Goal: Task Accomplishment & Management: Use online tool/utility

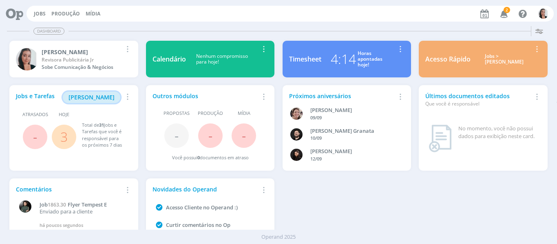
click at [511, 13] on icon "button" at bounding box center [505, 14] width 14 height 14
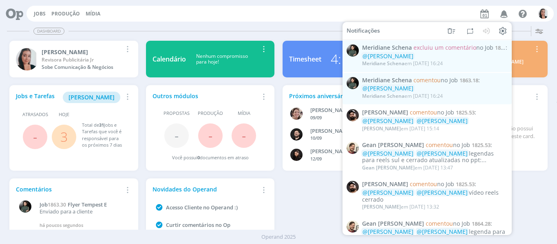
click at [509, 12] on icon "button" at bounding box center [505, 14] width 14 height 14
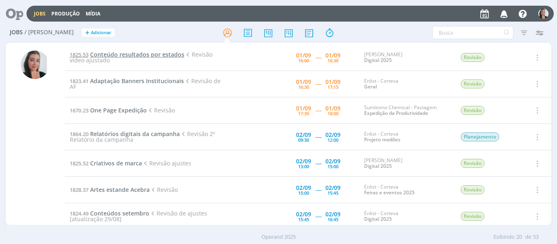
click at [137, 51] on span "Conteúdo resultados por estados" at bounding box center [137, 55] width 94 height 8
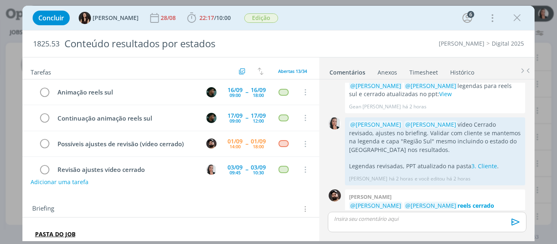
scroll to position [247, 0]
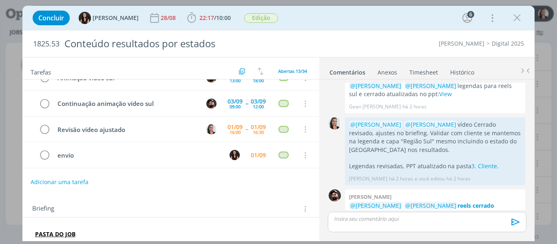
click at [433, 23] on div "Concluir Isabelle Silva 28/08 22:17 / 10:00 Iniciar Apontar Data * 01/09/2025 H…" at bounding box center [279, 18] width 501 height 20
click at [469, 202] on strong "reels cerrado ajustado." at bounding box center [421, 210] width 145 height 16
click at [186, 16] on icon "dialog" at bounding box center [192, 18] width 12 height 12
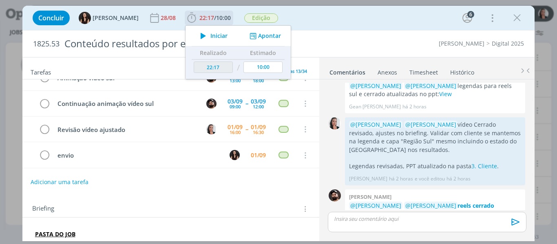
click at [211, 34] on span "Iniciar" at bounding box center [219, 36] width 17 height 6
click at [310, 17] on div "Concluir Isabelle Silva 28/08 22:17 / 10:00 Iniciar Apontar Data * 01/09/2025 H…" at bounding box center [279, 18] width 501 height 20
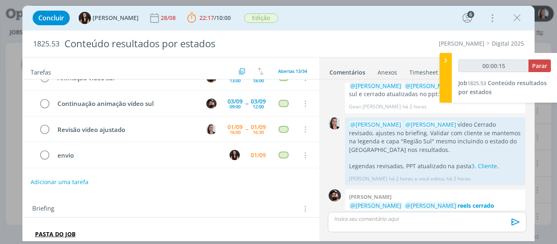
type input "00:00:16"
click at [449, 70] on div at bounding box center [446, 78] width 12 height 50
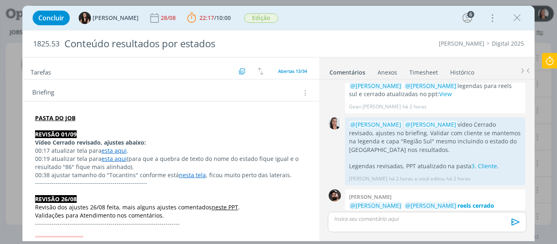
scroll to position [122, 0]
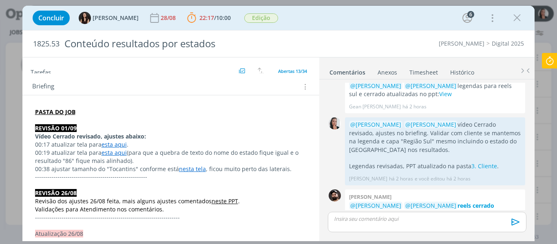
click at [120, 145] on link "esta aqui" at bounding box center [114, 145] width 25 height 8
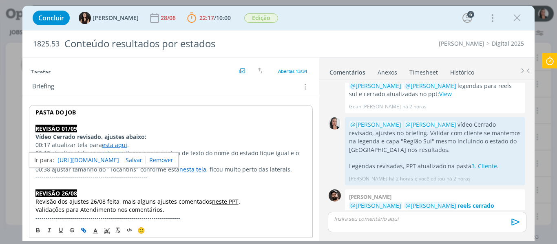
click at [119, 158] on link "[URL][DOMAIN_NAME]" at bounding box center [89, 160] width 62 height 11
click at [148, 135] on p "Vídeo Cerrado revisado, ajustes abaixo:" at bounding box center [171, 137] width 271 height 8
click at [111, 154] on link "esta aqui" at bounding box center [114, 153] width 25 height 8
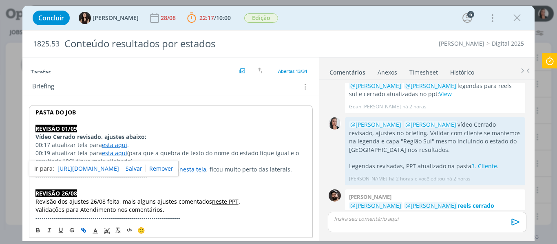
click at [119, 170] on link "https://sobeae.sharepoint.com/sites/SOBEAE/Documentos%20Compartilhados/Forms/Al…" at bounding box center [89, 169] width 62 height 11
click at [275, 162] on p "00:19 atualizar tela para esta aqui (para que a quebra de texto do nome do esta…" at bounding box center [171, 157] width 271 height 16
click at [192, 171] on link "nesta tela" at bounding box center [193, 170] width 27 height 8
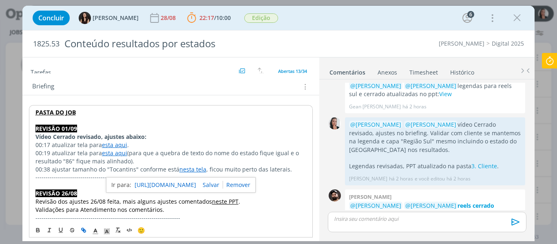
click at [190, 184] on link "https://sobeae.sharepoint.com/sites/SOBEAE/Documentos%20Compartilhados/Forms/Al…" at bounding box center [166, 185] width 62 height 11
click at [233, 156] on p "00:19 atualizar tela para esta aqui (para que a quebra de texto do nome do esta…" at bounding box center [171, 157] width 271 height 16
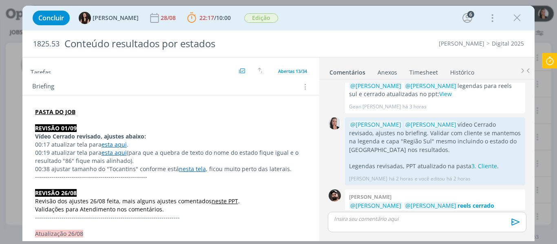
click at [389, 219] on p "dialog" at bounding box center [427, 218] width 185 height 7
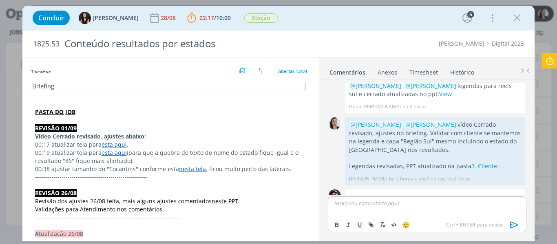
scroll to position [802, 0]
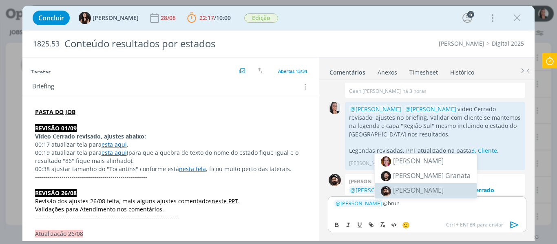
click at [413, 192] on span "[PERSON_NAME]" at bounding box center [418, 190] width 51 height 9
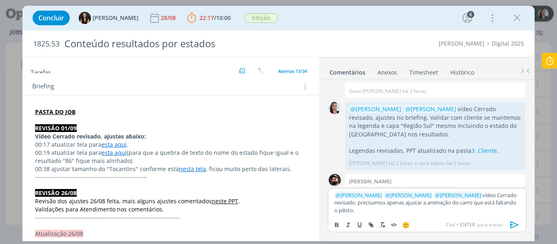
scroll to position [803, 0]
click at [510, 222] on icon "dialog" at bounding box center [515, 225] width 12 height 12
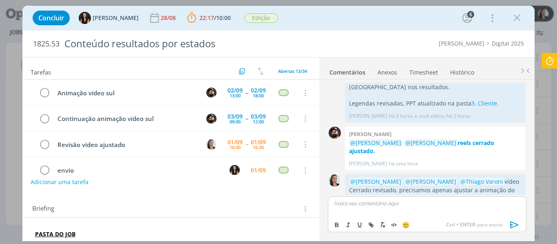
scroll to position [245, 0]
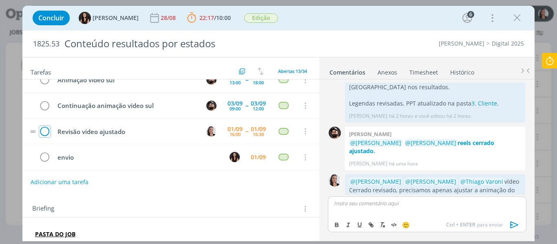
click at [44, 132] on icon "dialog" at bounding box center [44, 132] width 11 height 12
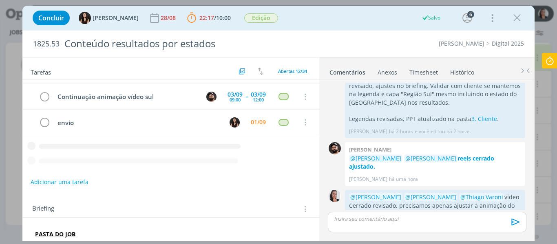
scroll to position [221, 0]
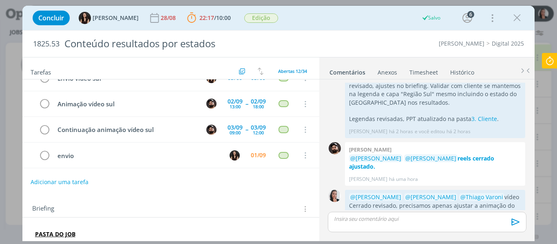
click at [549, 61] on icon at bounding box center [550, 61] width 15 height 16
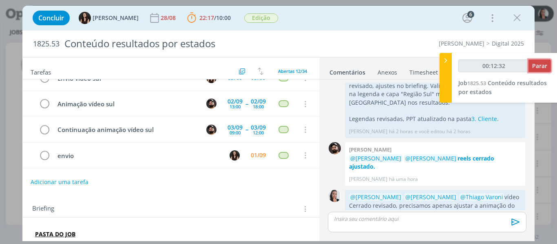
click at [546, 68] on span "Parar" at bounding box center [540, 66] width 15 height 8
type input "00:13:00"
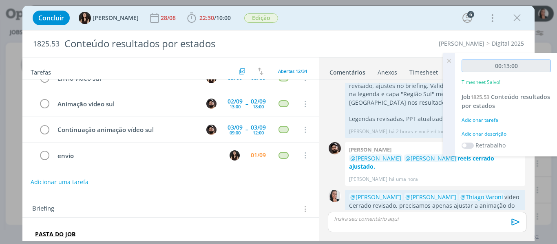
click at [546, 70] on input "00:13:00" at bounding box center [506, 66] width 89 height 13
click at [505, 132] on div "Adicionar descrição" at bounding box center [506, 134] width 89 height 7
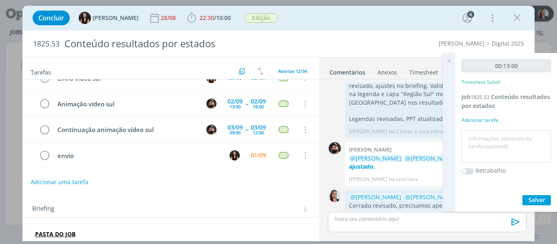
click at [493, 140] on textarea at bounding box center [506, 147] width 85 height 29
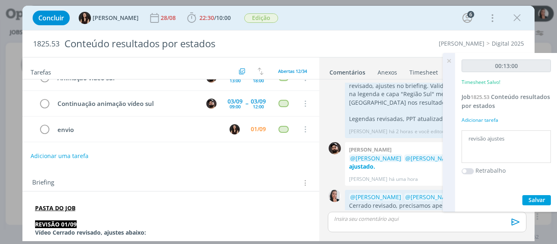
scroll to position [41, 0]
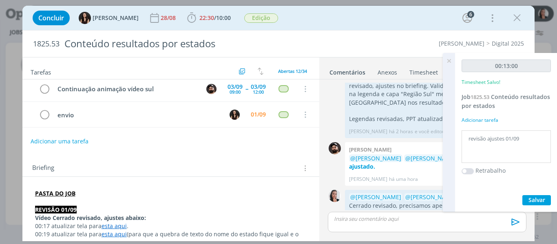
type textarea "revisão ajustes 01/09"
click at [544, 199] on span "Salvar" at bounding box center [537, 200] width 17 height 8
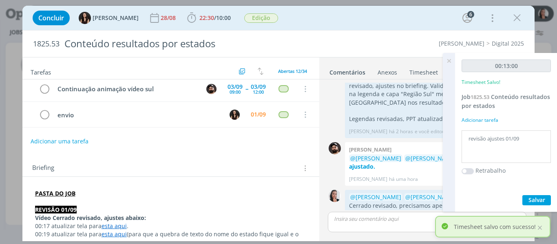
click at [449, 61] on icon at bounding box center [449, 61] width 15 height 16
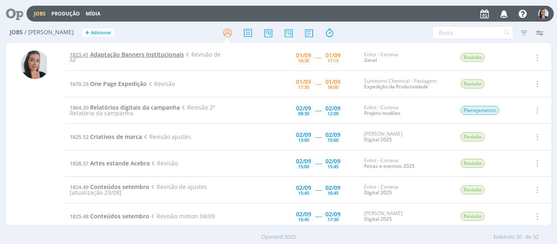
click at [126, 53] on span "Adaptação Banners Institucionais" at bounding box center [137, 55] width 94 height 8
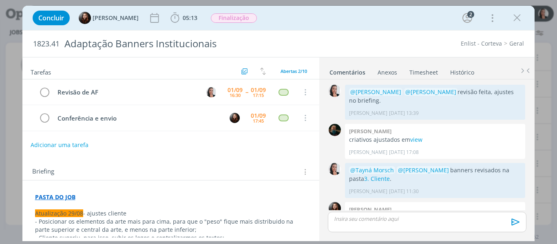
scroll to position [233, 0]
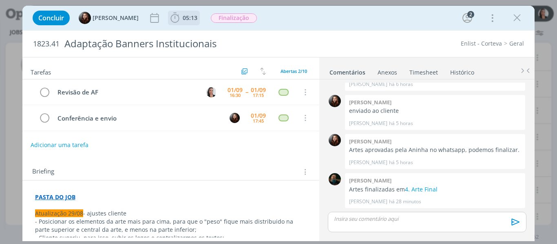
click at [175, 18] on icon "dialog" at bounding box center [175, 18] width 12 height 12
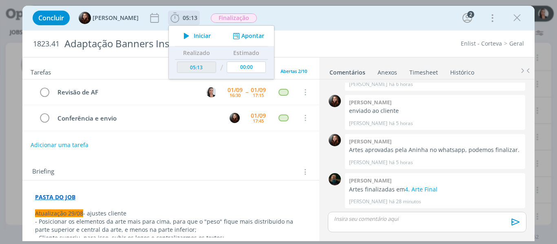
click at [196, 36] on span "Iniciar" at bounding box center [202, 36] width 17 height 6
click at [366, 23] on div "Concluir Eduarda Pereira 05:13 Parar Apontar Data * 01/09/2025 Horas * 00:00 Ta…" at bounding box center [279, 18] width 501 height 20
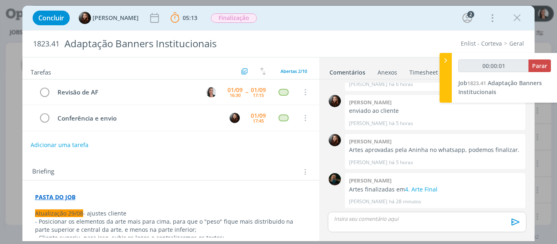
type input "00:00:02"
click at [448, 71] on div at bounding box center [446, 78] width 12 height 50
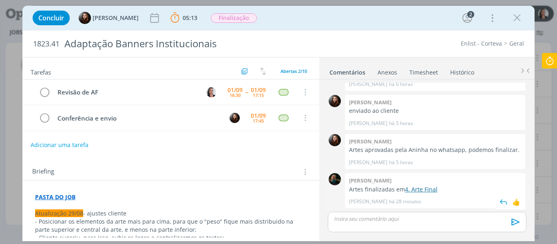
click at [424, 187] on link "4. Arte Final" at bounding box center [421, 190] width 33 height 8
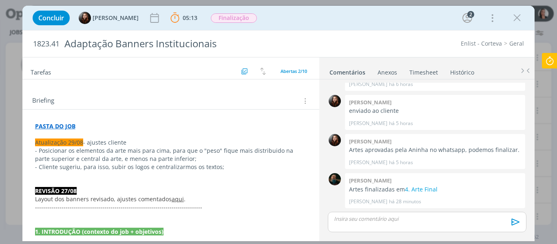
scroll to position [82, 0]
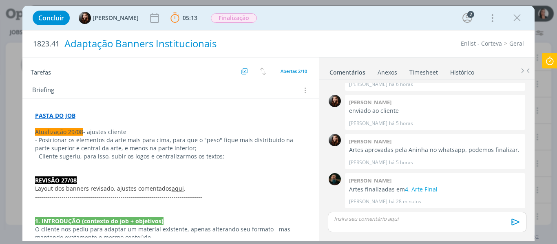
drag, startPoint x: 301, startPoint y: 17, endPoint x: 277, endPoint y: 47, distance: 38.1
click at [301, 17] on div "Concluir Eduarda Pereira 05:13 Parar Apontar Data * 01/09/2025 Horas * 00:00 Ta…" at bounding box center [279, 18] width 501 height 20
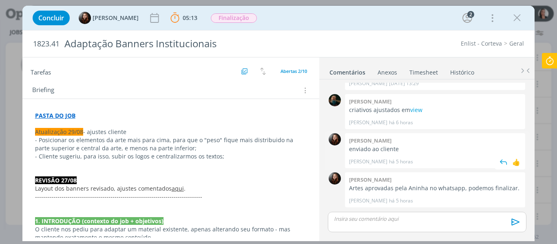
scroll to position [193, 0]
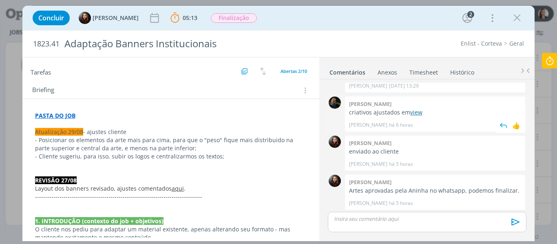
click at [414, 112] on link "view" at bounding box center [417, 113] width 12 height 8
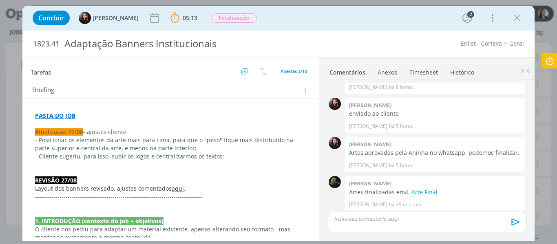
scroll to position [233, 0]
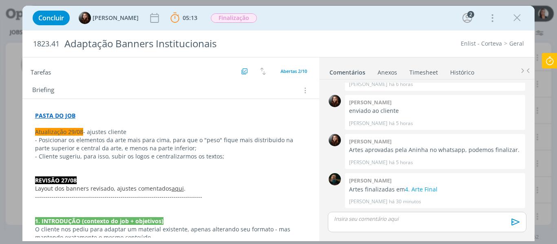
click at [291, 13] on div "Concluir Eduarda Pereira 05:13 Parar Apontar Data * 01/09/2025 Horas * 00:00 Ta…" at bounding box center [279, 18] width 501 height 20
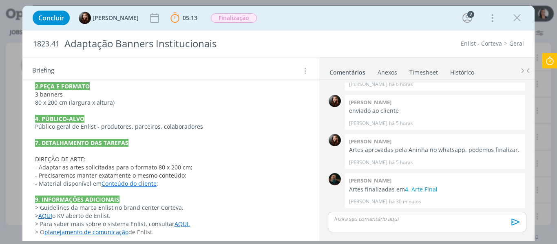
scroll to position [270, 0]
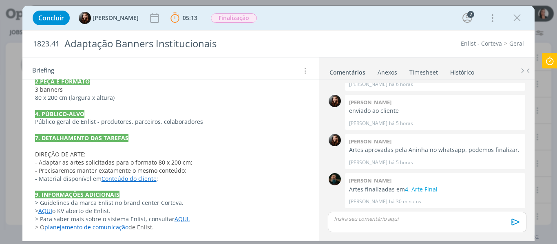
click at [392, 221] on p "dialog" at bounding box center [427, 218] width 185 height 7
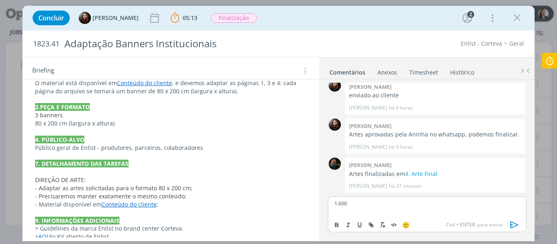
click at [366, 206] on p "1.600" at bounding box center [427, 203] width 185 height 7
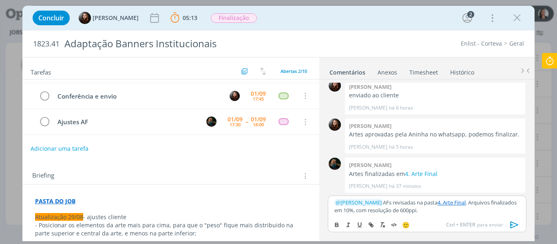
scroll to position [0, 0]
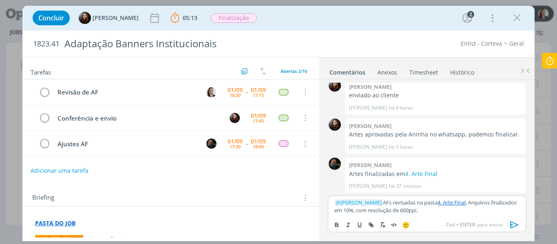
click at [515, 226] on icon "dialog" at bounding box center [515, 225] width 12 height 12
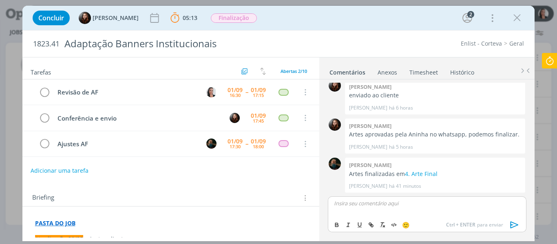
scroll to position [288, 0]
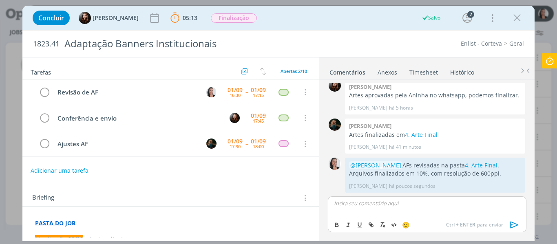
click at [551, 61] on icon at bounding box center [550, 61] width 15 height 16
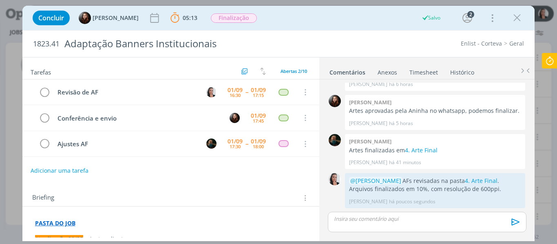
scroll to position [273, 0]
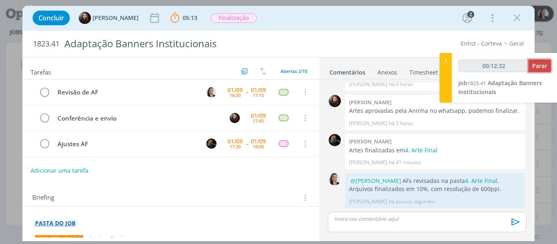
click at [543, 67] on span "Parar" at bounding box center [540, 66] width 15 height 8
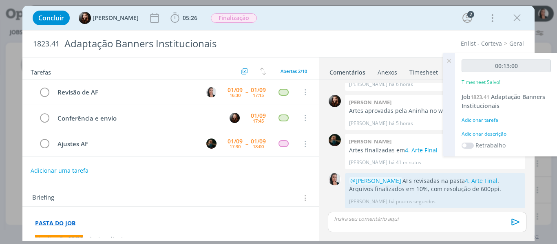
click at [501, 132] on div "Adicionar descrição" at bounding box center [506, 134] width 89 height 7
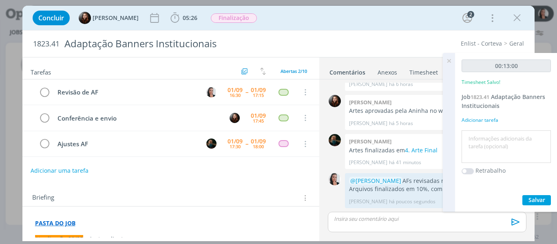
click at [501, 139] on textarea at bounding box center [506, 147] width 85 height 29
type textarea "revisão AFs"
click at [534, 201] on span "Salvar" at bounding box center [537, 200] width 17 height 8
click at [452, 60] on icon at bounding box center [449, 61] width 15 height 16
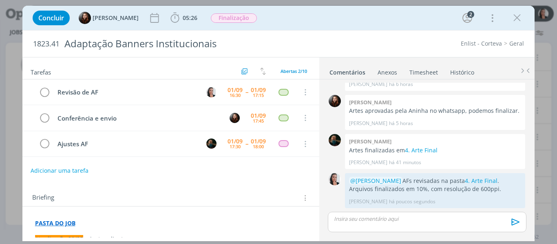
click at [381, 16] on div "Concluir Eduarda Pereira 05:26 Iniciar Apontar Data * 01/09/2025 Horas * 00:00 …" at bounding box center [279, 18] width 501 height 20
click at [48, 93] on icon "dialog" at bounding box center [44, 93] width 11 height 12
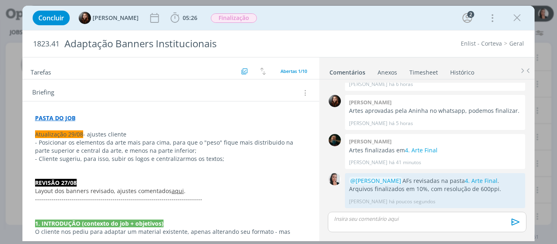
scroll to position [82, 0]
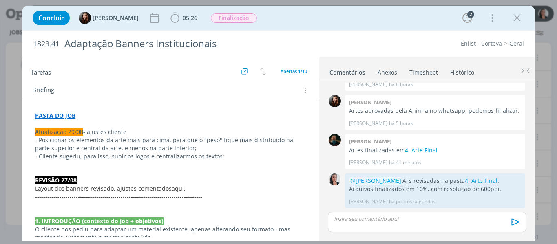
drag, startPoint x: 515, startPoint y: 21, endPoint x: 371, endPoint y: 35, distance: 143.9
click at [515, 21] on icon "dialog" at bounding box center [517, 18] width 12 height 12
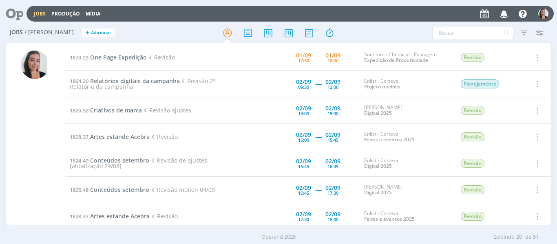
click at [138, 58] on span "One Page Expedição" at bounding box center [118, 57] width 57 height 8
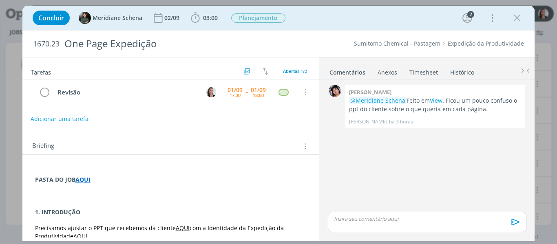
click at [434, 17] on div "Concluir Meridiane Schena 02/09 03:00 Iniciar Apontar Data * 01/09/2025 Horas *…" at bounding box center [279, 18] width 501 height 20
click at [413, 15] on div "Concluir Meridiane Schena 02/09 03:00 Iniciar Apontar Data * 01/09/2025 Horas *…" at bounding box center [279, 18] width 501 height 20
click at [196, 18] on icon "dialog" at bounding box center [195, 18] width 12 height 12
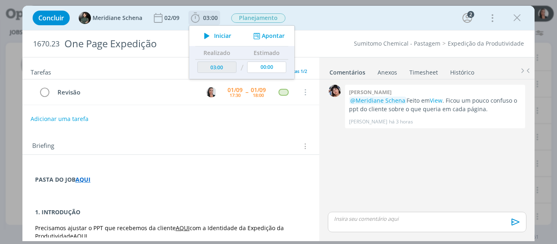
click at [214, 35] on span "Iniciar" at bounding box center [222, 36] width 17 height 6
click at [320, 19] on div "Concluir Meridiane Schena 02/09 03:00 Iniciar Apontar Data * 01/09/2025 Horas *…" at bounding box center [279, 18] width 501 height 20
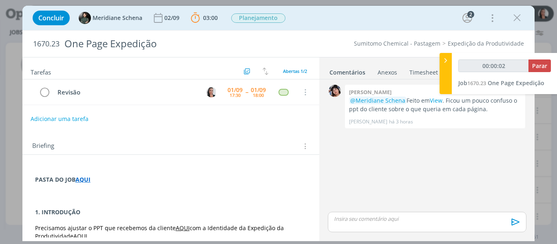
click at [447, 67] on div at bounding box center [446, 73] width 12 height 41
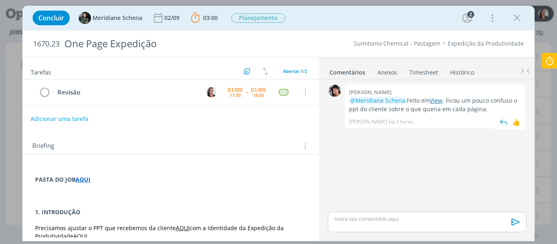
click at [440, 100] on link "View" at bounding box center [436, 101] width 13 height 8
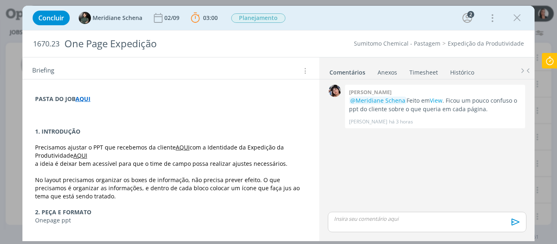
scroll to position [82, 0]
click at [337, 17] on div "Concluir Meridiane Schena 02/09 03:00 Parar Apontar Data * 01/09/2025 Horas * 0…" at bounding box center [279, 18] width 501 height 20
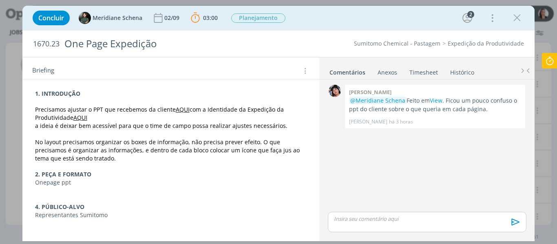
scroll to position [125, 0]
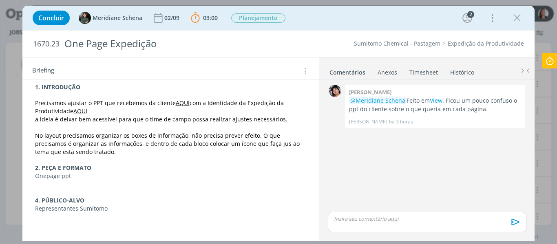
click at [180, 105] on link "AQUI" at bounding box center [183, 103] width 14 height 8
click at [184, 118] on link "https://sobeae.sharepoint.com/:p:/s/SOBEAE/EaizQGuJVUJAjFpg1tjIZIYB2fVYQuRm8Pca…" at bounding box center [156, 118] width 62 height 11
click at [74, 113] on link "AQUI" at bounding box center [81, 112] width 14 height 8
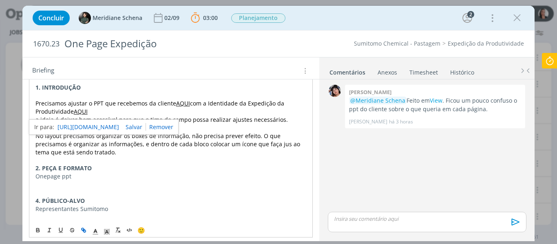
click at [82, 127] on link "https://sobeae.sharepoint.com/:p:/s/SOBEAE/ESO0Iu9QV9tBhznJCTNBpTgBV8f50wtl3umU…" at bounding box center [89, 127] width 62 height 11
click at [255, 150] on p "No layout precisamos organizar os boxes de informação, não precisa prever efeit…" at bounding box center [171, 144] width 271 height 24
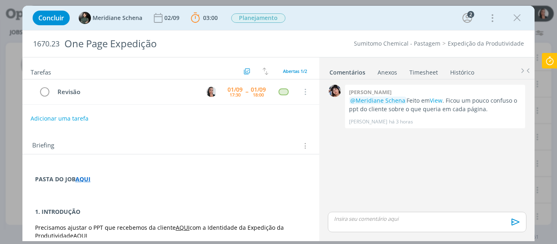
scroll to position [0, 0]
click at [78, 180] on strong "AQUI" at bounding box center [83, 180] width 15 height 8
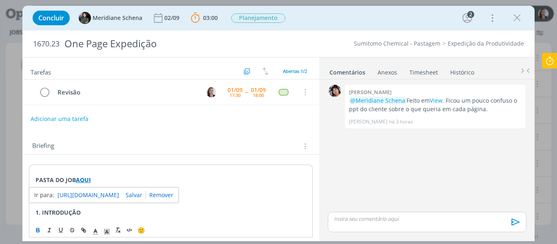
click at [82, 194] on link "https://sobeae.sharepoint.com/:f:/s/SOBEAE/EiLIofipXZNKn8pj4XDcwn8BixzLcYEbkWnY…" at bounding box center [89, 195] width 62 height 11
click at [370, 221] on p "dialog" at bounding box center [427, 218] width 185 height 7
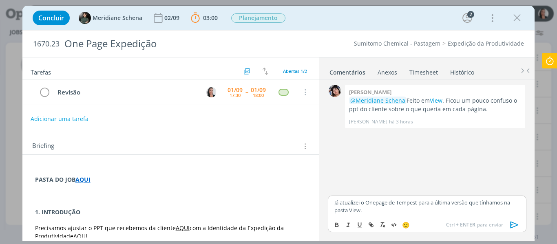
click at [405, 211] on p "Já atualizei o Onepage de Tempest para a última versão que tínhamos na pasta Vi…" at bounding box center [427, 206] width 185 height 15
click at [371, 199] on p "Já atualizei o Onepage de Tempest para a última versão que tínhamos na pasta Vi…" at bounding box center [427, 206] width 185 height 15
click at [490, 201] on p "Já atualizei o onepage de Tempest para a última versão que tínhamos na pasta Vi…" at bounding box center [427, 206] width 185 height 15
click at [352, 199] on p "Já atualizei o onepage de Tempest para a última versão que tínhamos na pasta Vi…" at bounding box center [427, 206] width 185 height 15
click at [335, 199] on p "Já atualizei o onepage de Tempest para a última versão que tínhamos na pasta Vi…" at bounding box center [427, 206] width 185 height 15
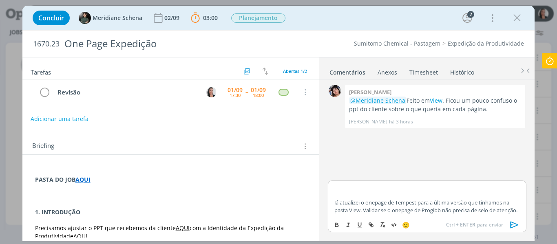
click at [340, 181] on div "Já atualizei o onepage de Tempest para a última versão que tínhamos na pasta Vi…" at bounding box center [427, 199] width 198 height 36
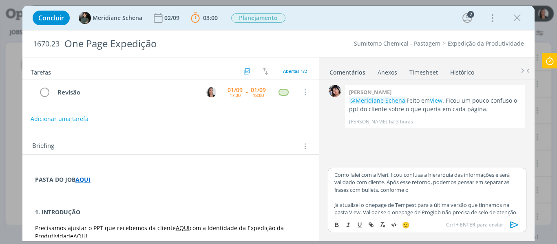
click at [364, 188] on p "Como falei com a Meri, ficou confusa a hierarquia das informações e será valida…" at bounding box center [427, 182] width 185 height 22
click at [411, 190] on p "Como falei com a Meri, ficou confusa a hierarquia das informações e será valida…" at bounding box center [427, 182] width 185 height 22
drag, startPoint x: 413, startPoint y: 186, endPoint x: 413, endPoint y: 190, distance: 4.5
click at [413, 186] on p "Como falei com a Meri, ficou confusa a hierarquia das informações e será valida…" at bounding box center [427, 182] width 185 height 22
click at [413, 190] on p "Como falei com a Meri, ficou confusa a hierarquia das informações e será valida…" at bounding box center [427, 182] width 185 height 22
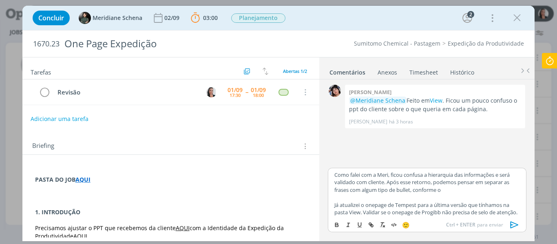
click at [463, 193] on p "Como falei com a Meri, ficou confusa a hierarquia das informações e será valida…" at bounding box center [427, 182] width 185 height 22
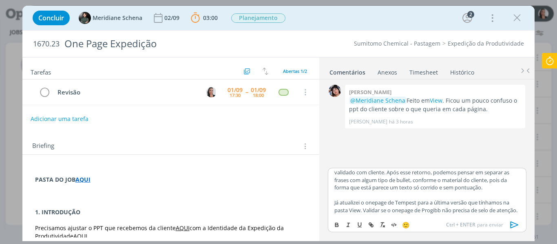
click at [484, 192] on p "dialog" at bounding box center [427, 195] width 185 height 7
click at [488, 183] on p "Como falei com a Meri, ficou confusa a hierarquia das informações e será valida…" at bounding box center [427, 177] width 185 height 30
click at [478, 190] on p "Como falei com a Meri, ficou confusa a hierarquia das informações e será valida…" at bounding box center [427, 191] width 185 height 45
click at [489, 188] on p "Como falei com a Meri, ficou confusa a hierarquia das informações e será valida…" at bounding box center [427, 191] width 185 height 45
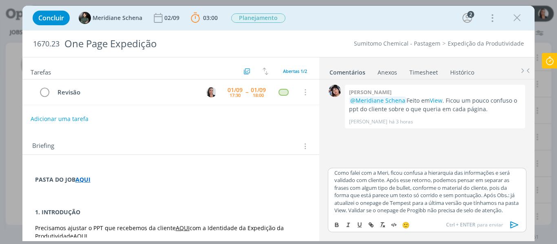
scroll to position [0, 0]
click at [422, 184] on p "Como falei com a Meri, ficou confusa a hierarquia das informações e será valida…" at bounding box center [427, 193] width 185 height 45
click at [441, 178] on p "Como falei com a Meri, ficou confusa a hierarquia das informações e será valida…" at bounding box center [427, 193] width 185 height 45
click at [480, 180] on p "Como falei com a Meri, ficou confusa a hierarquia das informações e será valida…" at bounding box center [427, 193] width 185 height 45
click at [479, 180] on p "Como falei com a Meri, ficou confusa a hierarquia das informações e será valida…" at bounding box center [427, 193] width 185 height 45
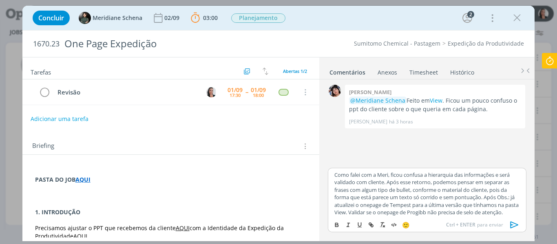
click at [499, 175] on p "Como falei com a Meri, ficou confusa a hierarquia das informações e será valida…" at bounding box center [427, 193] width 185 height 45
click at [503, 170] on div "Como falei com a Meri, ficou confusa a hierarquia das informações e será valida…" at bounding box center [427, 192] width 198 height 49
click at [497, 173] on p "Como falei com a Meri, ficou confusa a hierarquia das informações e será valida…" at bounding box center [427, 193] width 185 height 45
click at [500, 175] on p "Como falei com a Meri, ficou confusa a hierarquia das informações e será valida…" at bounding box center [427, 193] width 185 height 45
click at [483, 186] on p "Como falei com a Meri, ficou confusa a hierarquia das informações e será valida…" at bounding box center [427, 193] width 185 height 45
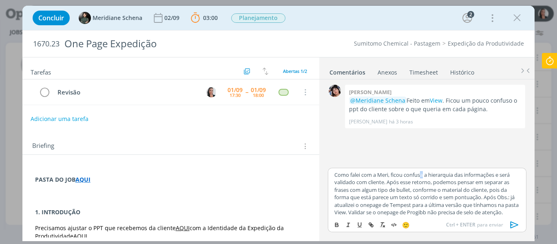
click at [426, 173] on p "Como falei com a Meri, ficou confusa a hierarquia das informações e será valida…" at bounding box center [427, 193] width 185 height 45
click at [362, 181] on p "Como falei com a Meri, ficou confuso de entender a hierarquia das informações e…" at bounding box center [427, 197] width 185 height 53
click at [487, 186] on p "Como falei com a Meri, ficou confuso de entender a hierarquia das informações e…" at bounding box center [427, 197] width 185 height 53
click at [492, 184] on p "Como falei com a Meri, ficou confuso de entender a hierarquia das informações e…" at bounding box center [427, 197] width 185 height 53
drag, startPoint x: 393, startPoint y: 192, endPoint x: 401, endPoint y: 192, distance: 8.6
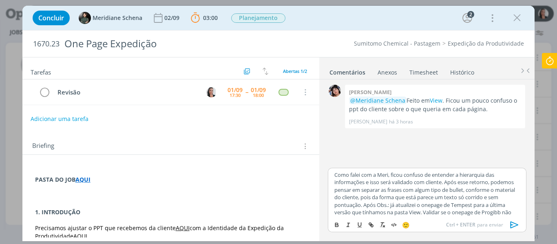
click at [393, 192] on p "Como falei com a Meri, ficou confuso de entender a hierarquia das informações e…" at bounding box center [427, 197] width 185 height 53
drag, startPoint x: 428, startPoint y: 189, endPoint x: 454, endPoint y: 191, distance: 25.8
click at [429, 189] on p "Como falei com a Meri, ficou confuso de entender a hierarquia das informações e…" at bounding box center [427, 197] width 185 height 53
click at [464, 187] on p "Como falei com a Meri, ficou confuso de entender a hierarquia das informações e…" at bounding box center [427, 197] width 185 height 53
click at [489, 188] on p "Como falei com a Meri, ficou confuso de entender a hierarquia das informações e…" at bounding box center [427, 197] width 185 height 53
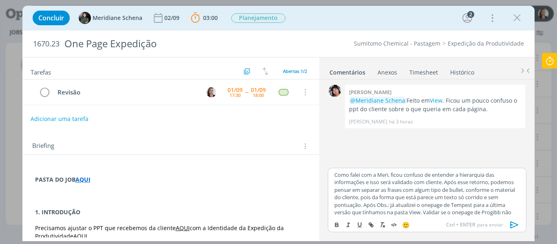
click at [500, 192] on p "Como falei com a Meri, ficou confuso de entender a hierarquia das informações e…" at bounding box center [427, 197] width 185 height 53
click at [475, 190] on p "Como falei com a Meri, ficou confuso de entender a hierarquia das informações e…" at bounding box center [427, 197] width 185 height 53
click at [420, 192] on p "Como falei com a Meri, ficou confuso de entender a hierarquia das informações e…" at bounding box center [427, 197] width 185 height 53
click at [432, 192] on p "Como falei com a Meri, ficou confuso de entender a hierarquia das informações e…" at bounding box center [427, 197] width 185 height 53
click at [385, 201] on p "Como falei com a Meri, ficou confuso de entender a hierarquia das informações e…" at bounding box center [427, 197] width 185 height 53
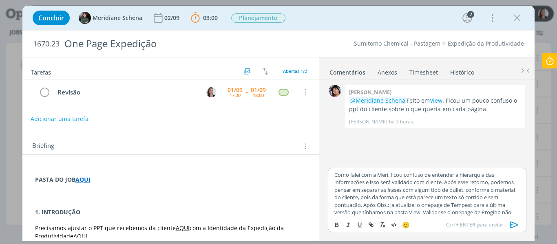
click at [365, 204] on p "Como falei com a Meri, ficou confuso de entender a hierarquia das informações e…" at bounding box center [427, 197] width 185 height 53
click at [378, 204] on p "Como falei com a Meri, ficou confuso de entender a hierarquia das informações e…" at bounding box center [427, 197] width 185 height 53
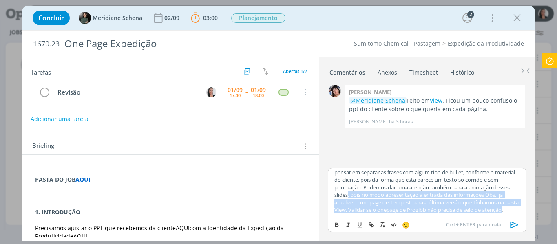
scroll to position [25, 0]
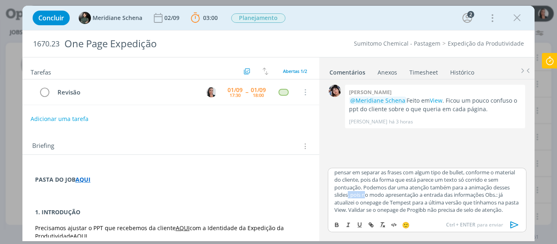
drag, startPoint x: 348, startPoint y: 212, endPoint x: 366, endPoint y: 190, distance: 28.7
click at [366, 190] on p "Como falei com a Meri, ficou confuso de entender a hierarquia das informações e…" at bounding box center [427, 184] width 185 height 60
click at [483, 186] on p "Como falei com a Meri, ficou confuso de entender a hierarquia das informações e…" at bounding box center [427, 184] width 185 height 60
click at [349, 194] on p "Como falei com a Meri, ficou confuso de entender a hierarquia das informações e…" at bounding box center [427, 184] width 185 height 60
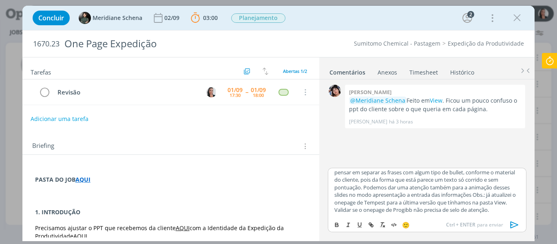
click at [412, 194] on p "Como falei com a Meri, ficou confuso de entender a hierarquia das informações e…" at bounding box center [427, 184] width 185 height 60
click at [456, 194] on p "Como falei com a Meri, ficou confuso de entender a hierarquia das informações e…" at bounding box center [427, 184] width 185 height 60
drag, startPoint x: 475, startPoint y: 194, endPoint x: 406, endPoint y: 193, distance: 69.0
click at [406, 193] on p "Como falei com a Meri, ficou confuso de entender a hierarquia das informações e…" at bounding box center [427, 184] width 185 height 60
drag, startPoint x: 450, startPoint y: 193, endPoint x: 442, endPoint y: 199, distance: 10.1
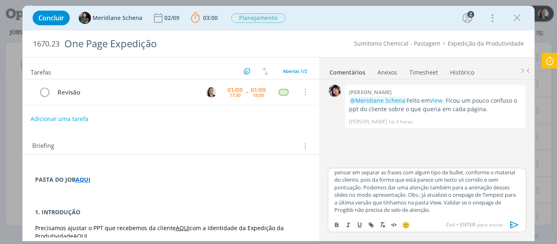
click at [450, 193] on p "Como falei com a Meri, ficou confuso de entender a hierarquia das informações e…" at bounding box center [427, 184] width 185 height 60
click at [411, 193] on p "Como falei com a Meri, ficou confuso de entender a hierarquia das informações e…" at bounding box center [427, 184] width 185 height 60
click at [463, 200] on p "Como falei com a Meri, ficou confuso de entender a hierarquia das informações e…" at bounding box center [427, 184] width 185 height 60
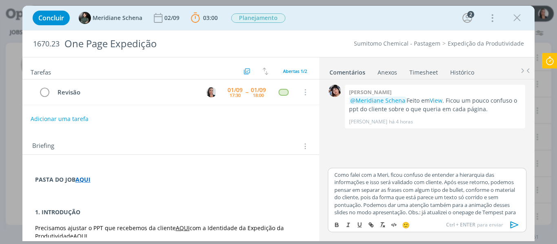
click at [427, 184] on p "Como falei com a Meri, ficou confuso de entender a hierarquia das informações e…" at bounding box center [427, 201] width 185 height 60
click at [474, 183] on p "Como falei com a Meri, ficou confuso de entender a hierarquia das informações e…" at bounding box center [427, 201] width 185 height 60
click at [496, 190] on p "Como falei com a Meri, ficou confuso de entender a hierarquia das informações e…" at bounding box center [427, 201] width 185 height 60
click at [415, 191] on p "Como falei com a Meri, ficou confuso de entender a hierarquia das informações e…" at bounding box center [427, 201] width 185 height 60
click at [415, 185] on p "Como falei com a Meri, ficou confuso de entender a hierarquia das informações e…" at bounding box center [427, 201] width 185 height 60
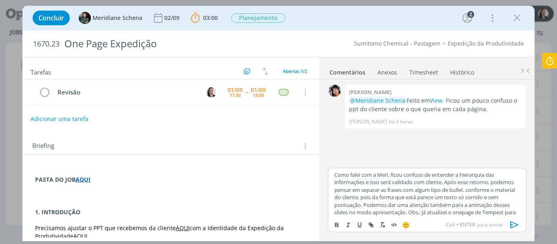
click at [364, 205] on p "Como falei com a Meri, ficou confuso de entender a hierarquia das informações e…" at bounding box center [427, 201] width 185 height 60
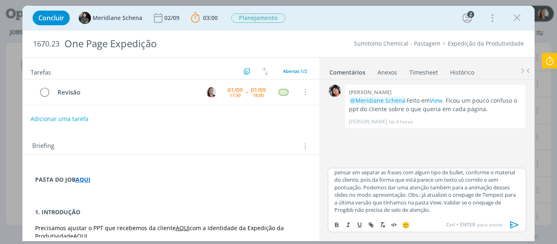
click at [421, 173] on p "Como falei com a Meri, ficou confuso de entender a hierarquia das informações e…" at bounding box center [427, 184] width 185 height 60
click at [410, 194] on p "Como falei com a Meri, ficou confuso de entender a hierarquia das informações e…" at bounding box center [427, 184] width 185 height 60
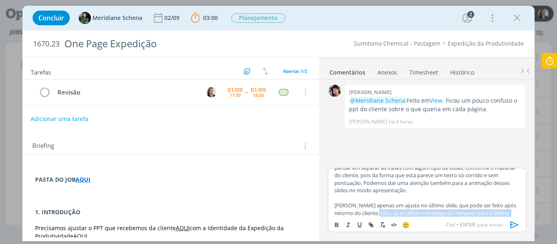
scroll to position [40, 0]
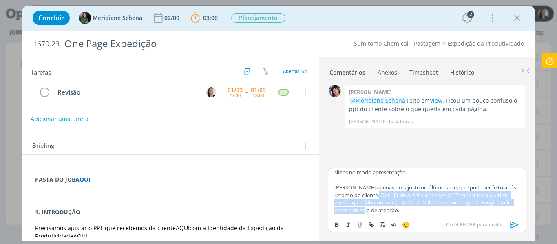
click at [375, 213] on p "Deixei apenas um ajuste no último slide, que pode ser feito após retorno do cli…" at bounding box center [427, 199] width 185 height 30
click at [388, 202] on p "Deixei apenas um ajuste no último slide, que pode ser feito após retorno do cli…" at bounding box center [427, 199] width 185 height 30
click at [491, 195] on p "Deixei apenas um ajuste no último slide, que pode ser feito após retorno do cli…" at bounding box center [427, 199] width 185 height 30
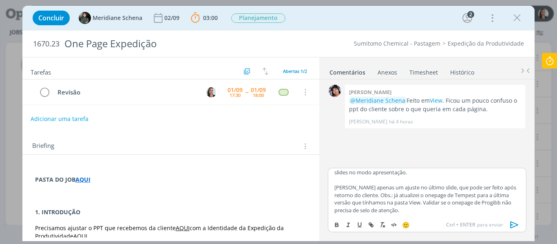
click at [493, 204] on p "Deixei apenas um ajuste no último slide, que pode ser feito após retorno do cli…" at bounding box center [427, 199] width 185 height 30
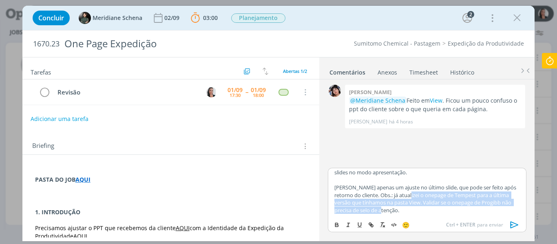
drag, startPoint x: 407, startPoint y: 199, endPoint x: 413, endPoint y: 210, distance: 12.2
click at [413, 210] on p "Deixei apenas um ajuste no último slide, que pode ser feito após retorno do cli…" at bounding box center [427, 199] width 185 height 30
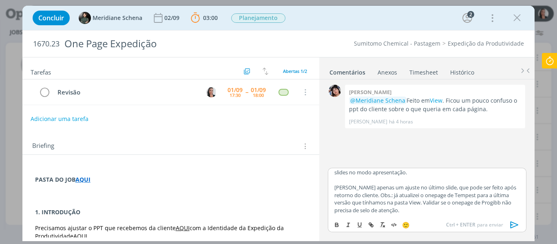
click at [401, 204] on p "Deixei apenas um ajuste no último slide, que pode ser feito após retorno do cli…" at bounding box center [427, 199] width 185 height 30
drag, startPoint x: 407, startPoint y: 203, endPoint x: 413, endPoint y: 216, distance: 14.1
click at [413, 216] on div "Como falei com a Meri, ficou confuso de entender a hierarquia das informações e…" at bounding box center [427, 192] width 198 height 49
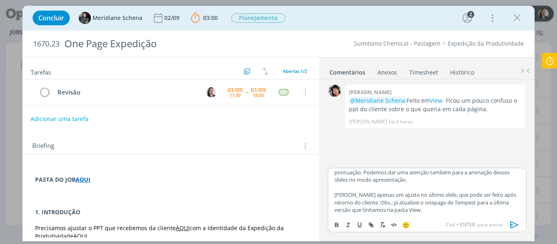
click at [360, 201] on p "Deixei apenas um ajuste no último slide, que pode ser feito após retorno do cli…" at bounding box center [427, 202] width 185 height 22
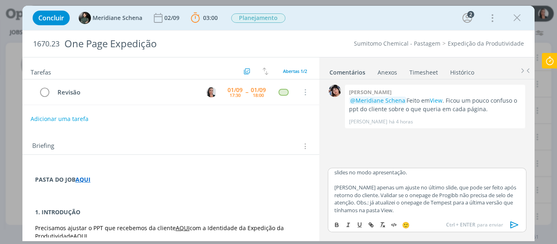
click at [373, 196] on p "Deixei apenas um ajuste no último slide, que pode ser feito após retorno do cli…" at bounding box center [427, 199] width 185 height 30
click at [388, 196] on p "Deixei apenas um ajuste no último slide, que pode ser feito após retorno do cli…" at bounding box center [427, 199] width 185 height 30
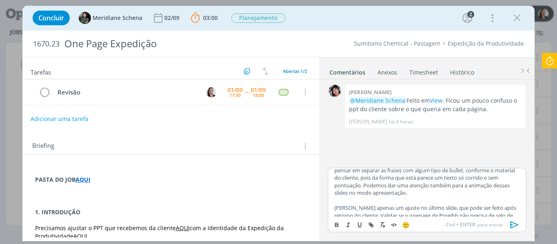
scroll to position [0, 0]
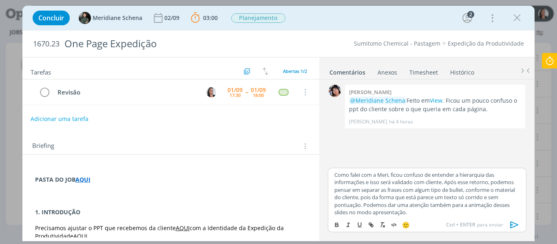
click at [335, 175] on p "Como falei com a Meri, ficou confuso de entender a hierarquia das informações e…" at bounding box center [427, 193] width 185 height 45
click at [455, 174] on p "﻿ @ Meridiane Schena ﻿ material revisado na pasta Como falei com a Meri, ficou …" at bounding box center [427, 193] width 185 height 45
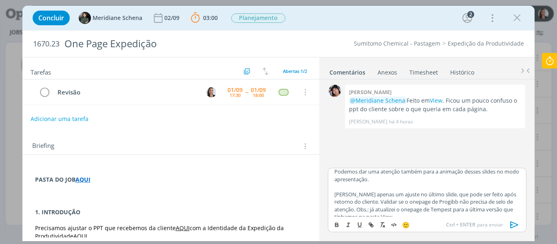
scroll to position [47, 0]
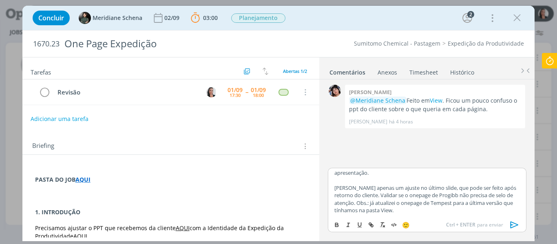
click at [515, 225] on icon "dialog" at bounding box center [515, 225] width 12 height 12
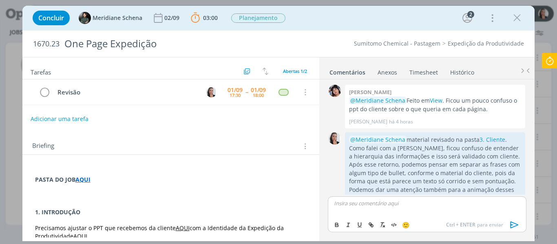
scroll to position [0, 0]
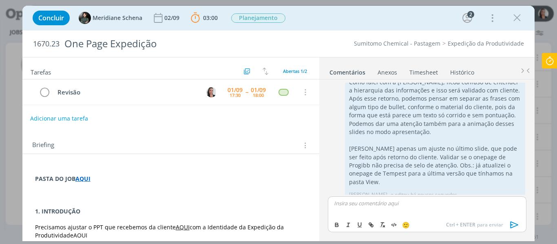
click at [73, 123] on button "Adicionar uma tarefa" at bounding box center [59, 119] width 58 height 14
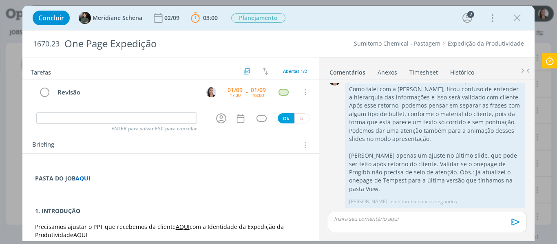
scroll to position [51, 0]
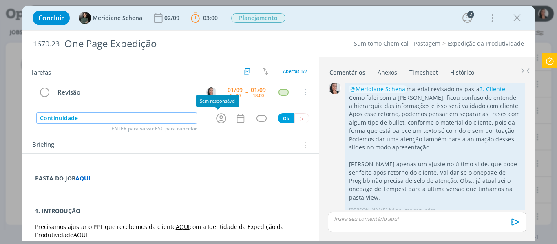
click at [215, 118] on icon "dialog" at bounding box center [221, 118] width 13 height 13
type input "Continuidade"
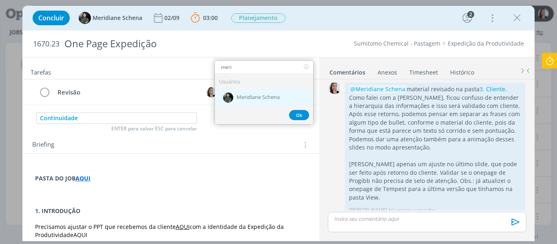
type input "meri"
click at [247, 98] on span "Meridiane Schena" at bounding box center [258, 98] width 43 height 7
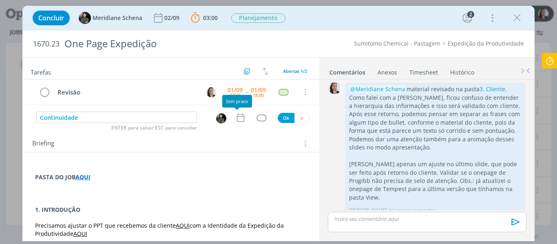
click at [240, 118] on icon "dialog" at bounding box center [240, 118] width 11 height 11
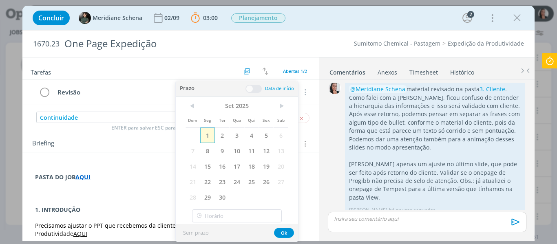
click at [208, 132] on span "1" at bounding box center [207, 136] width 15 height 16
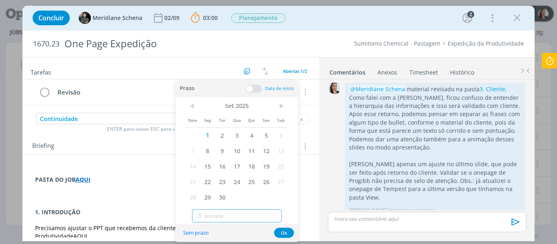
type input "18:00"
click at [226, 212] on input "18:00" at bounding box center [237, 216] width 90 height 13
drag, startPoint x: 216, startPoint y: 195, endPoint x: 236, endPoint y: 197, distance: 20.6
click at [216, 194] on div "18:00" at bounding box center [238, 194] width 91 height 15
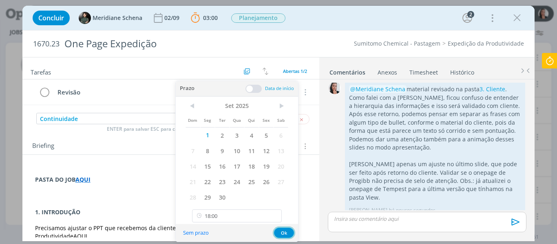
click at [283, 233] on button "Ok" at bounding box center [284, 233] width 20 height 10
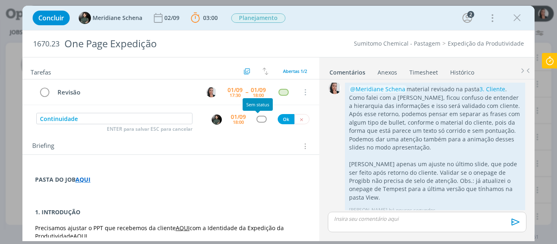
click at [257, 119] on div "dialog" at bounding box center [262, 119] width 10 height 7
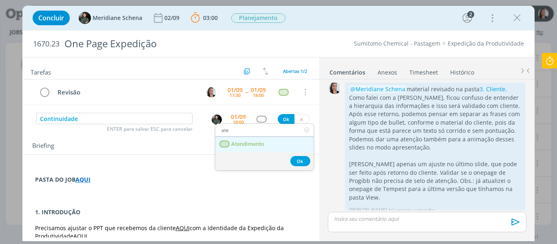
type input "ate"
click at [261, 147] on span "Atendimento" at bounding box center [247, 144] width 33 height 7
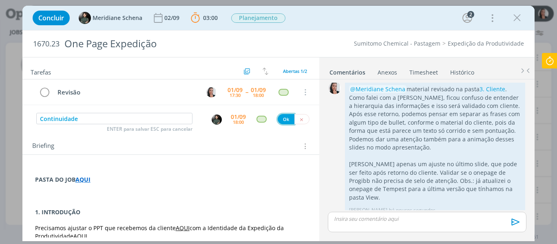
click at [278, 122] on button "Ok" at bounding box center [286, 119] width 17 height 10
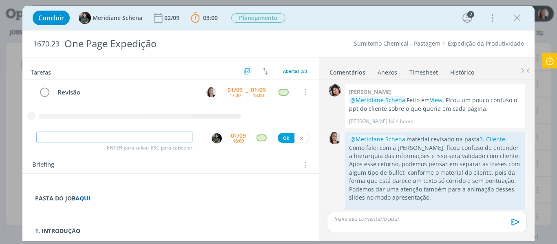
scroll to position [0, 0]
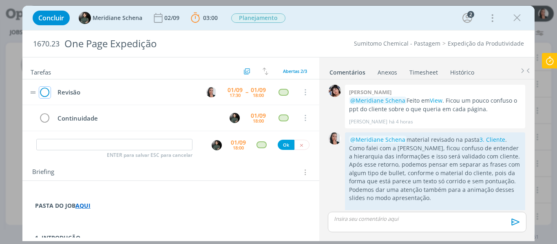
click at [46, 95] on icon "dialog" at bounding box center [44, 93] width 11 height 12
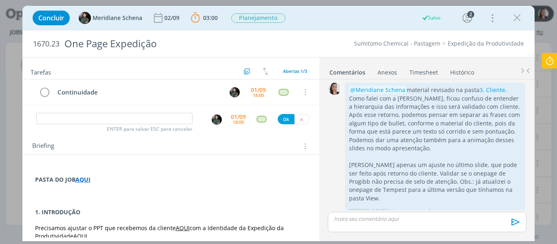
scroll to position [51, 0]
click at [551, 61] on icon at bounding box center [550, 61] width 15 height 16
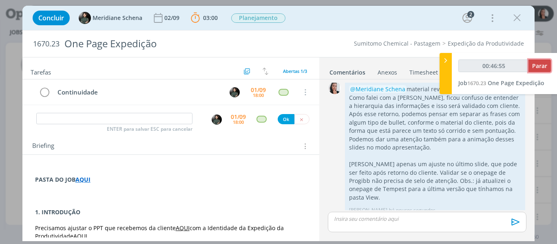
type input "00:46:56"
click at [537, 69] on span "Parar" at bounding box center [540, 66] width 15 height 8
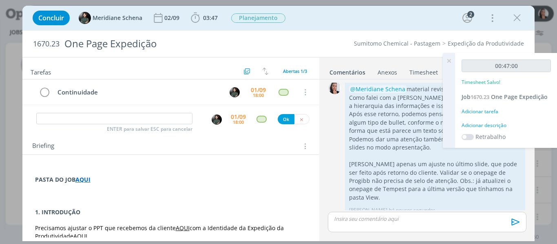
click at [480, 127] on div "Adicionar descrição" at bounding box center [506, 125] width 89 height 7
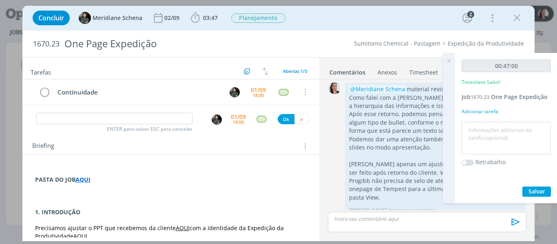
click at [484, 131] on textarea at bounding box center [506, 138] width 85 height 29
type textarea "revisão PPT"
click at [545, 186] on div "00:47:00 Timesheet Salvo! Job 1670.23 One Page Expedição Adicionar tarefa revis…" at bounding box center [506, 128] width 102 height 151
click at [544, 190] on span "Salvar" at bounding box center [537, 192] width 17 height 8
click at [520, 20] on icon "dialog" at bounding box center [517, 18] width 12 height 12
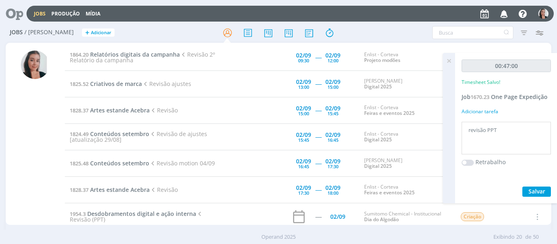
click at [451, 63] on icon at bounding box center [449, 61] width 15 height 16
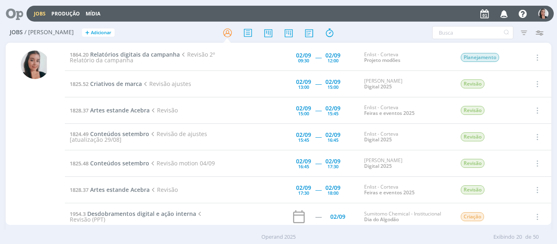
click at [417, 32] on div "Filtros Filtrar Limpar Tipo Jobs e Tarefas Data Personalizado a Situação dos jo…" at bounding box center [461, 32] width 174 height 13
drag, startPoint x: 22, startPoint y: 141, endPoint x: 27, endPoint y: 138, distance: 6.0
click at [22, 141] on div at bounding box center [35, 138] width 29 height 175
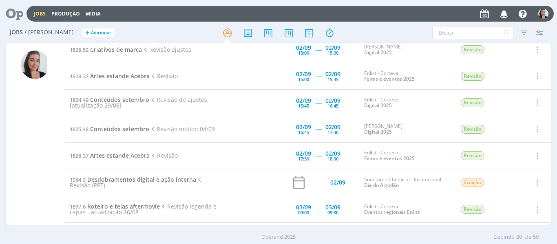
scroll to position [82, 0]
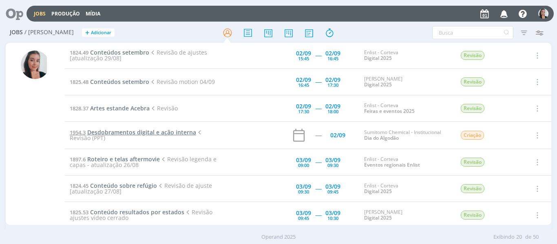
click at [148, 133] on span "Desdobramentos digital e ação interna" at bounding box center [141, 133] width 109 height 8
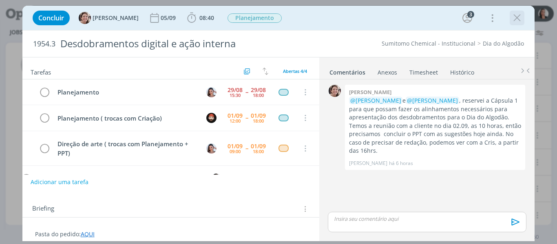
scroll to position [24, 0]
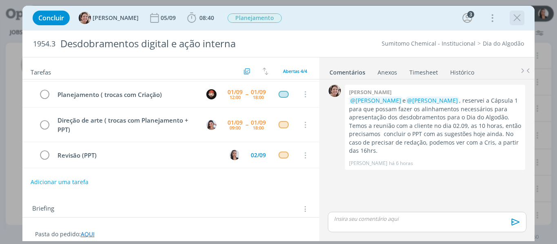
click at [512, 19] on icon "dialog" at bounding box center [517, 18] width 12 height 12
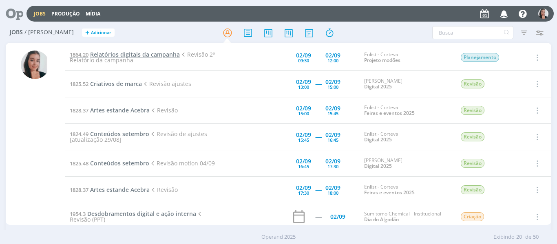
click at [130, 52] on span "Relatórios digitais da campanha" at bounding box center [135, 55] width 90 height 8
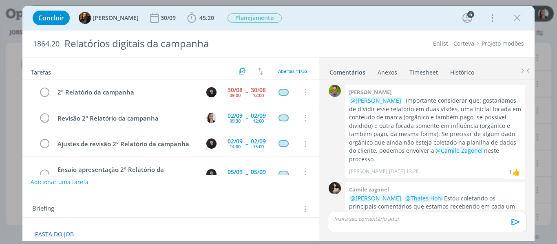
scroll to position [336, 0]
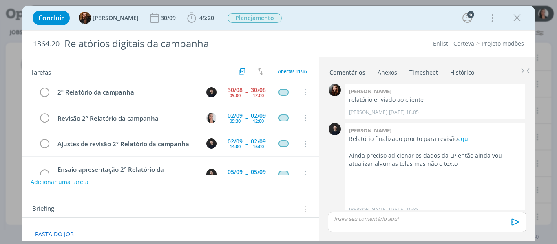
click at [293, 24] on div "Concluir Tayná Morsch 30/09 45:20 Iniciar Apontar Data * 01/09/2025 Horas * 00:…" at bounding box center [279, 18] width 501 height 20
click at [290, 24] on div "Concluir Tayná Morsch 30/09 45:20 Iniciar Apontar Data * 01/09/2025 Horas * 00:…" at bounding box center [279, 18] width 501 height 20
click at [149, 18] on icon "dialog" at bounding box center [155, 18] width 12 height 12
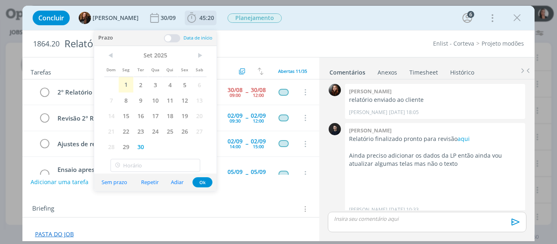
click at [186, 20] on icon "dialog" at bounding box center [192, 18] width 12 height 12
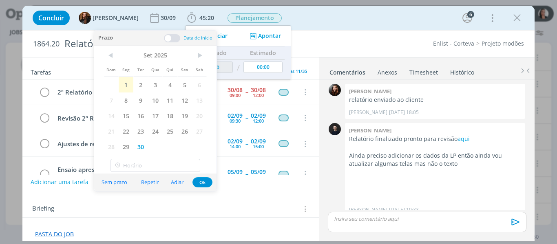
drag, startPoint x: 332, startPoint y: 6, endPoint x: 329, endPoint y: 11, distance: 5.1
click at [331, 6] on div "Concluir Tayná Morsch 30/09 45:20 Iniciar Apontar Data * 01/09/2025 Horas * 00:…" at bounding box center [278, 18] width 513 height 24
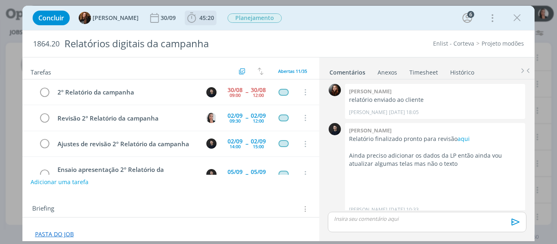
click at [186, 17] on icon "dialog" at bounding box center [192, 18] width 12 height 12
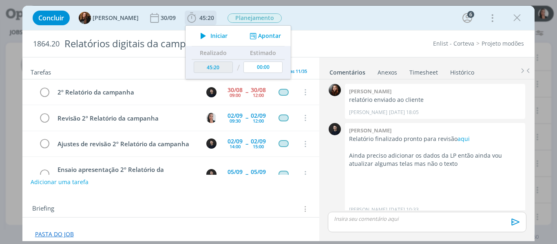
click at [211, 33] on span "Iniciar" at bounding box center [219, 36] width 17 height 6
click at [373, 24] on div "Concluir Tayná Morsch 30/09 45:20 Iniciar Apontar Data * 01/09/2025 Horas * 00:…" at bounding box center [279, 18] width 501 height 20
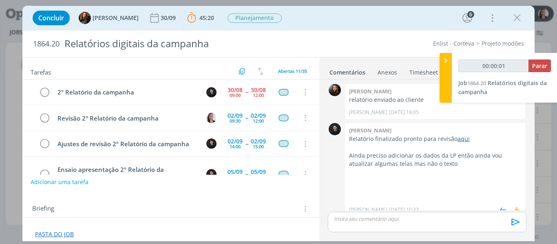
click at [459, 135] on link "aqui" at bounding box center [464, 139] width 12 height 8
type input "00:00:05"
click at [447, 60] on icon at bounding box center [446, 60] width 8 height 9
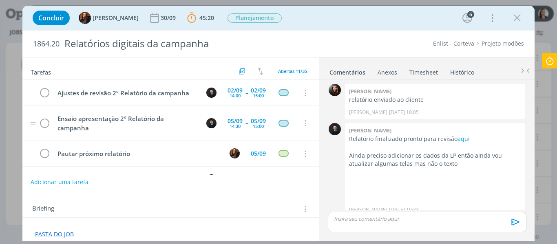
scroll to position [0, 0]
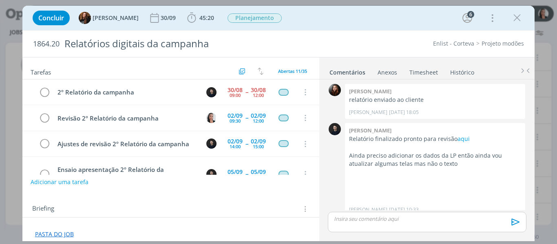
drag, startPoint x: 516, startPoint y: 19, endPoint x: 326, endPoint y: 103, distance: 207.6
click at [516, 19] on icon "dialog" at bounding box center [517, 18] width 12 height 12
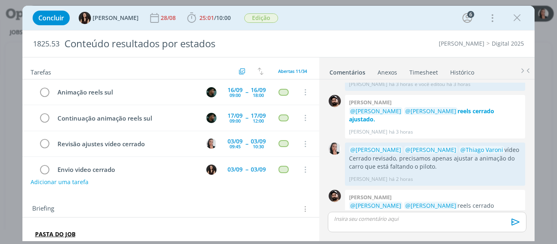
scroll to position [41, 0]
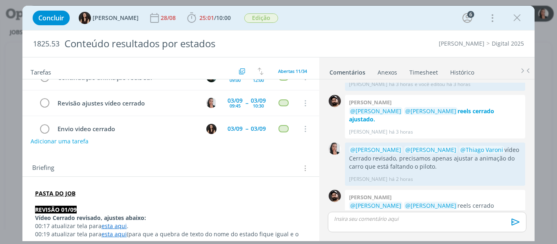
click at [119, 226] on link "esta aqui" at bounding box center [114, 226] width 25 height 8
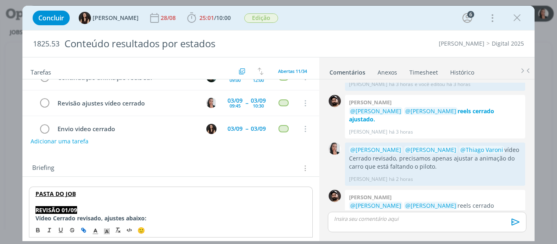
scroll to position [82, 0]
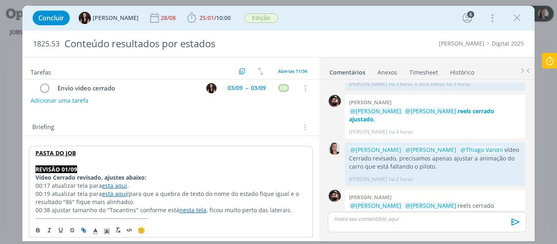
click at [116, 182] on link "esta aqui" at bounding box center [114, 186] width 25 height 8
click at [116, 201] on link "[URL][DOMAIN_NAME]" at bounding box center [89, 201] width 62 height 11
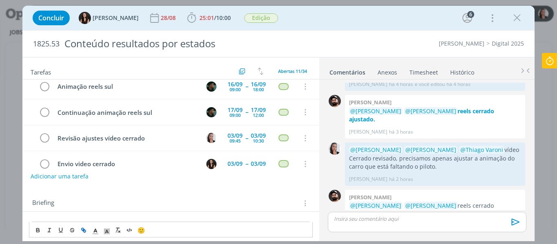
scroll to position [0, 0]
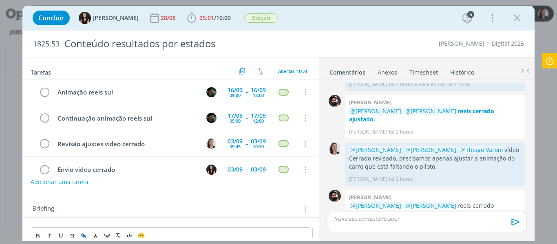
click at [384, 222] on p "dialog" at bounding box center [427, 218] width 185 height 7
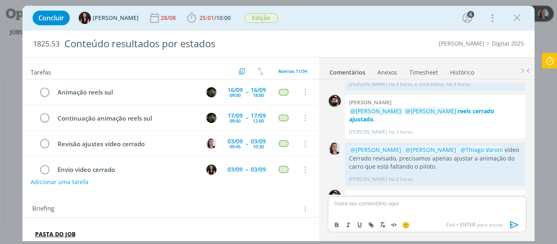
scroll to position [897, 0]
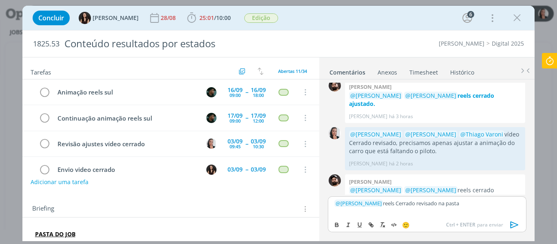
click at [484, 205] on p "﻿ @ [PERSON_NAME] ﻿ reels Cerrado revisado na pasta" at bounding box center [427, 203] width 185 height 7
click at [516, 227] on icon "dialog" at bounding box center [515, 225] width 12 height 12
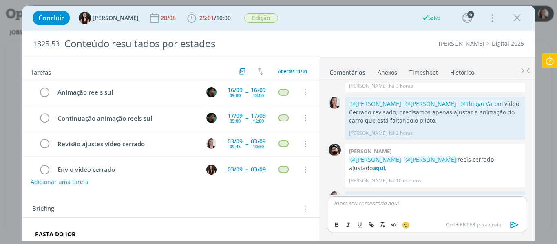
click at [549, 62] on icon at bounding box center [550, 61] width 15 height 16
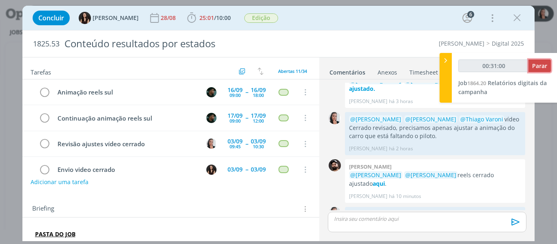
type input "00:31:01"
click at [549, 62] on button "Parar" at bounding box center [540, 66] width 22 height 13
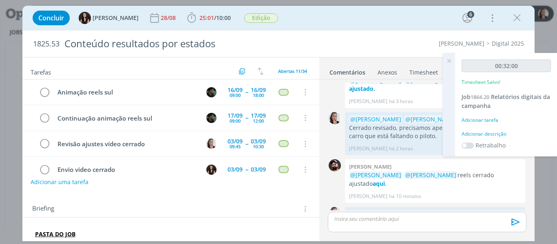
click at [494, 134] on div "Adicionar descrição" at bounding box center [506, 134] width 89 height 7
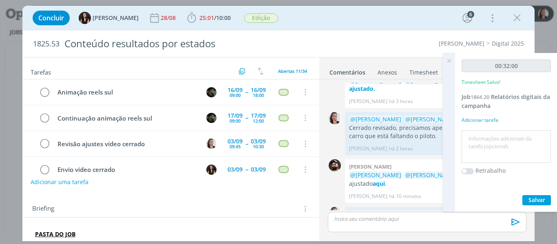
click at [495, 142] on textarea at bounding box center [506, 147] width 85 height 29
type textarea "revisão relatório"
click at [535, 202] on span "Salvar" at bounding box center [537, 200] width 17 height 8
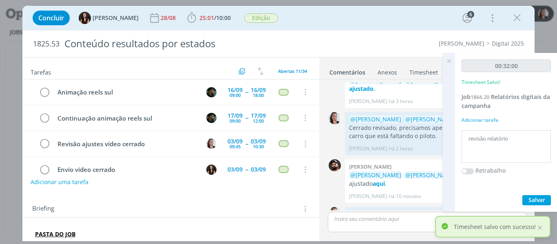
click at [451, 61] on icon at bounding box center [449, 61] width 15 height 16
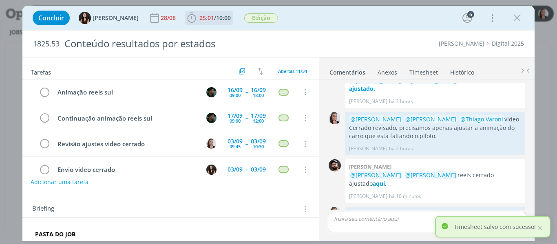
click at [187, 19] on icon "dialog" at bounding box center [191, 18] width 9 height 10
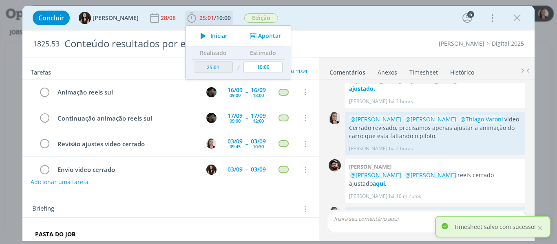
click at [249, 33] on button "Apontar" at bounding box center [265, 36] width 34 height 9
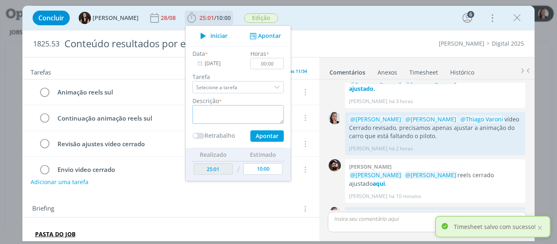
click at [237, 119] on textarea "dialog" at bounding box center [238, 114] width 91 height 19
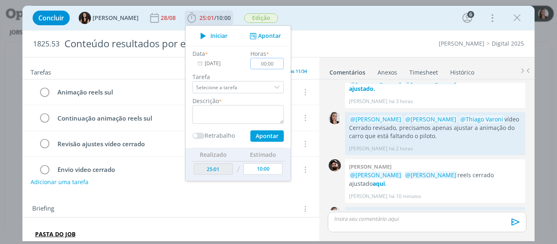
click at [268, 62] on input "00:00" at bounding box center [267, 63] width 33 height 11
type input "00:10"
click at [229, 108] on textarea "dialog" at bounding box center [238, 114] width 91 height 19
type textarea "revisão vídeo ajustado"
click at [256, 134] on button "Apontar" at bounding box center [267, 136] width 33 height 11
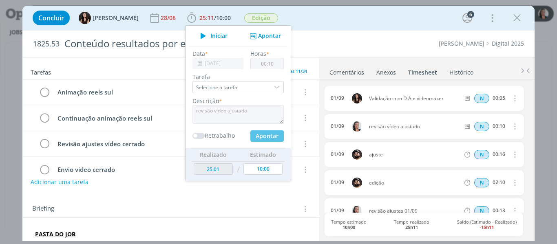
type input "00:00"
type input "25:11"
